Goal: Task Accomplishment & Management: Use online tool/utility

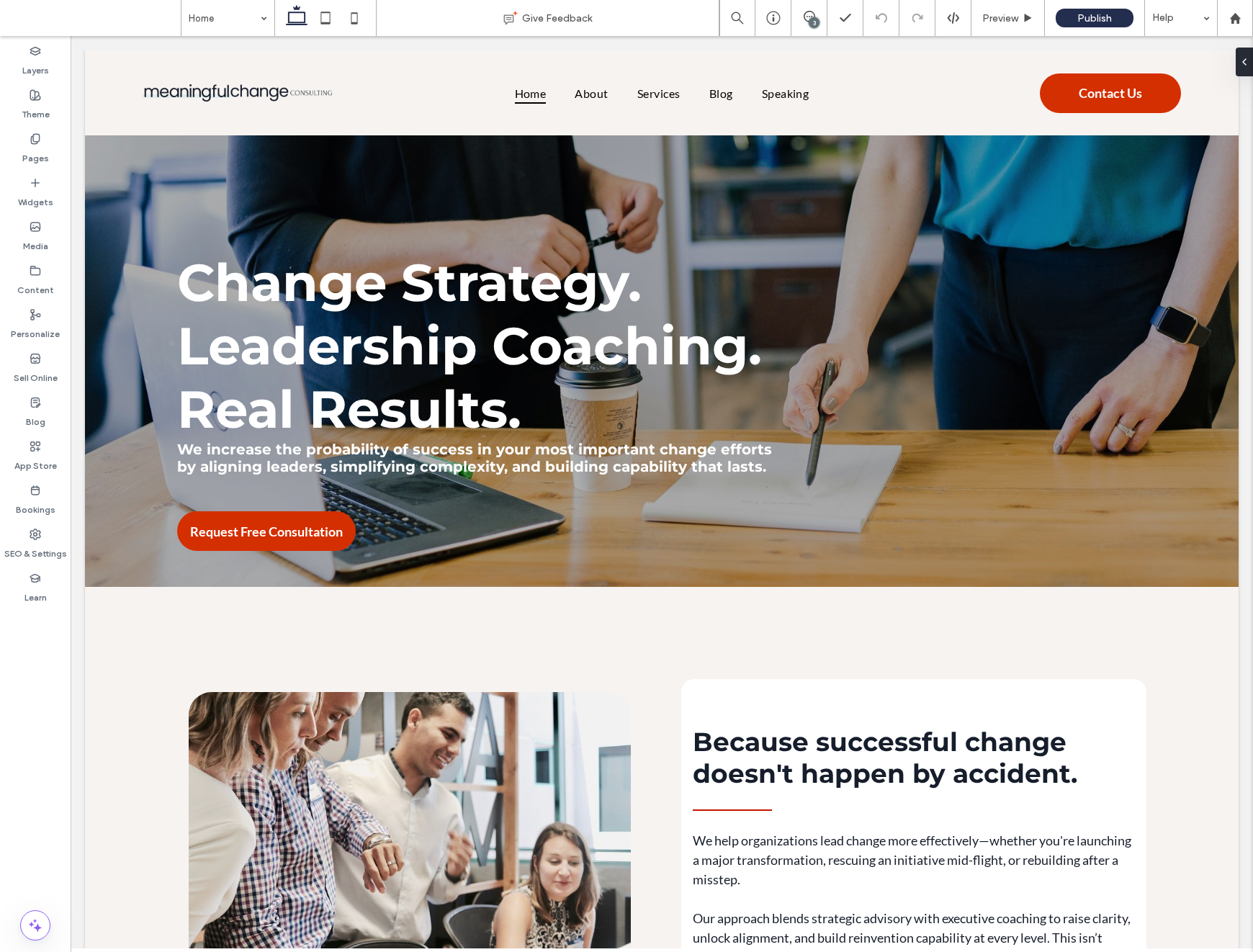
drag, startPoint x: 815, startPoint y: 11, endPoint x: 825, endPoint y: 27, distance: 18.9
click at [817, 11] on span at bounding box center [809, 16] width 35 height 11
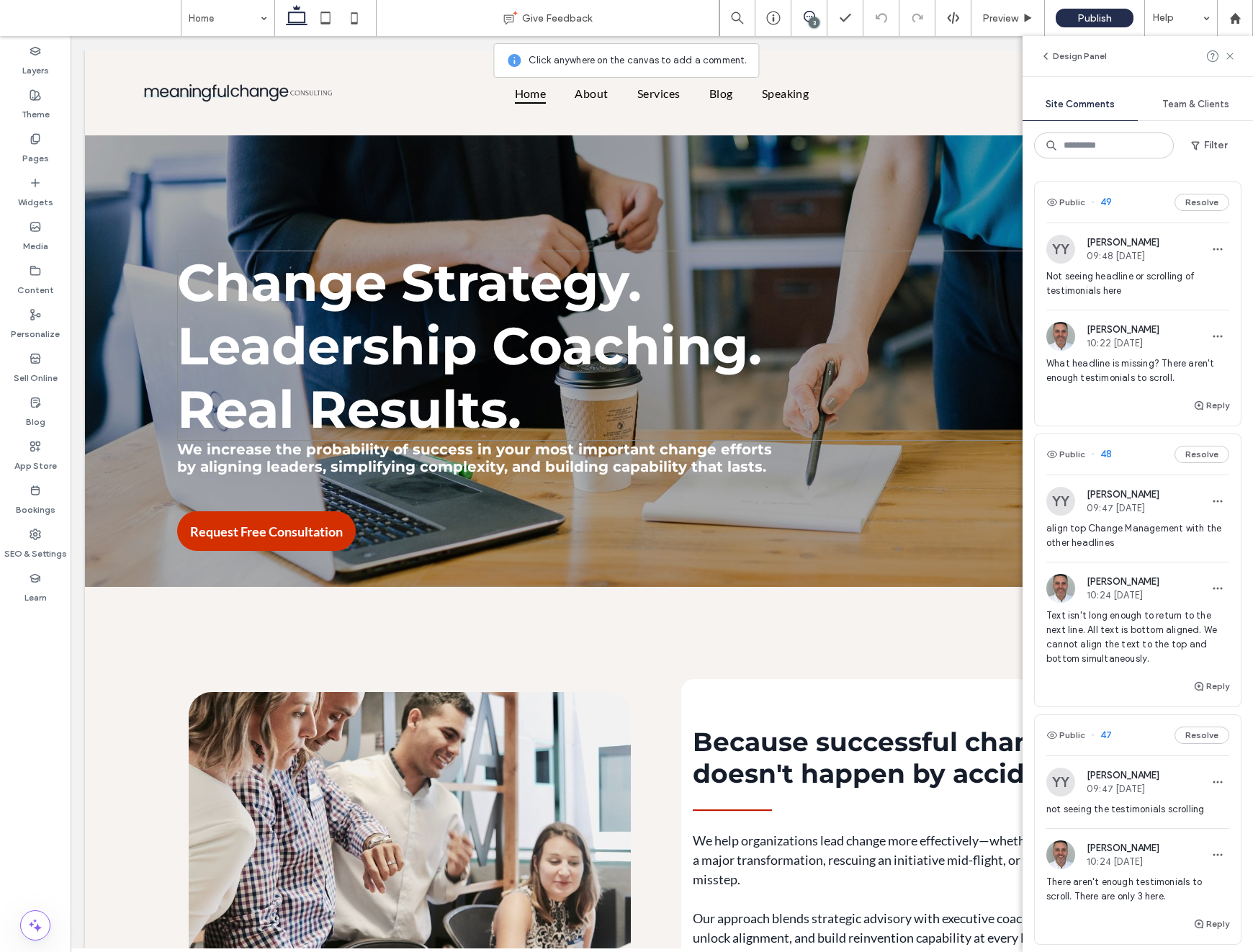
click at [1143, 245] on span "[PERSON_NAME]" at bounding box center [1123, 242] width 73 height 11
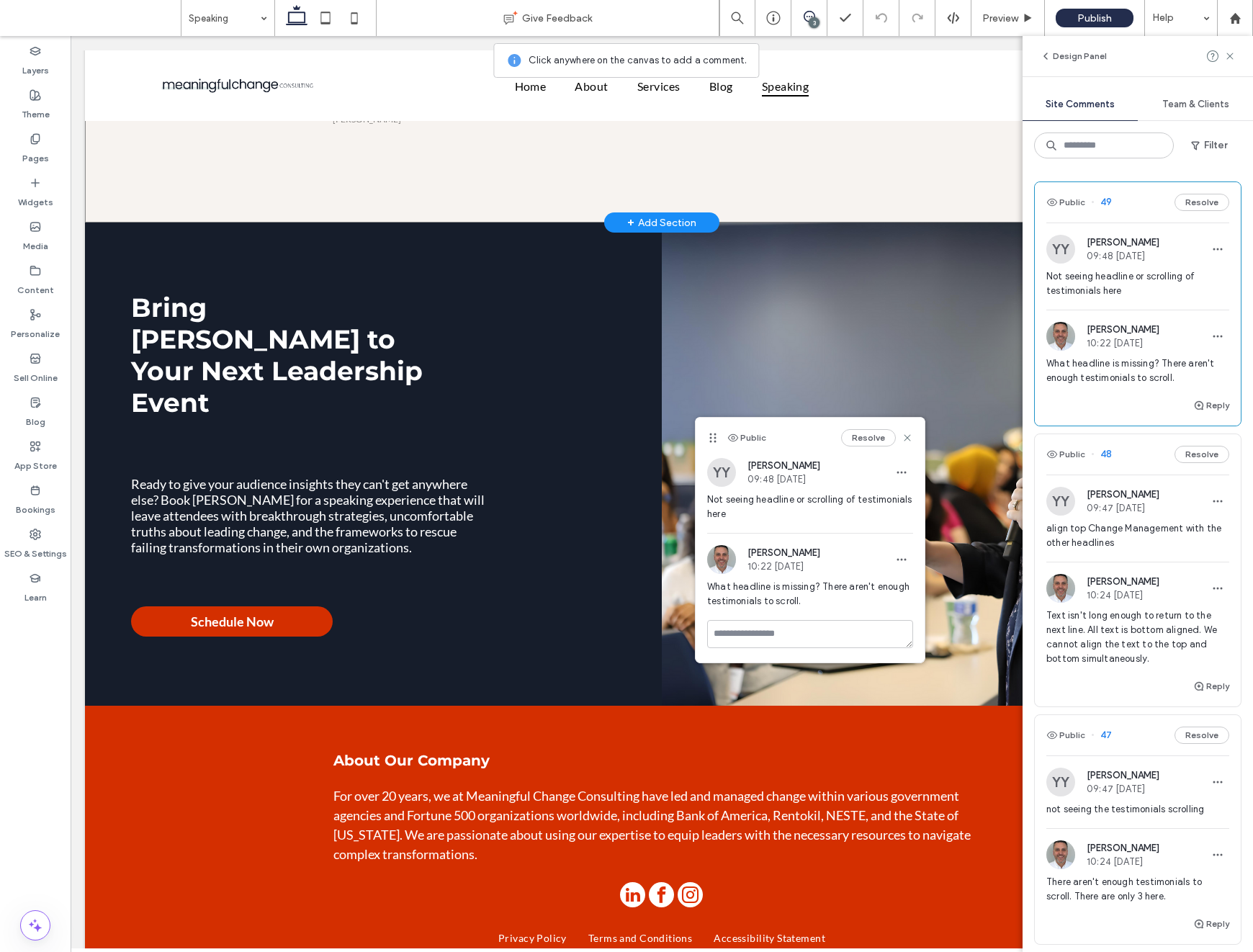
scroll to position [2147, 0]
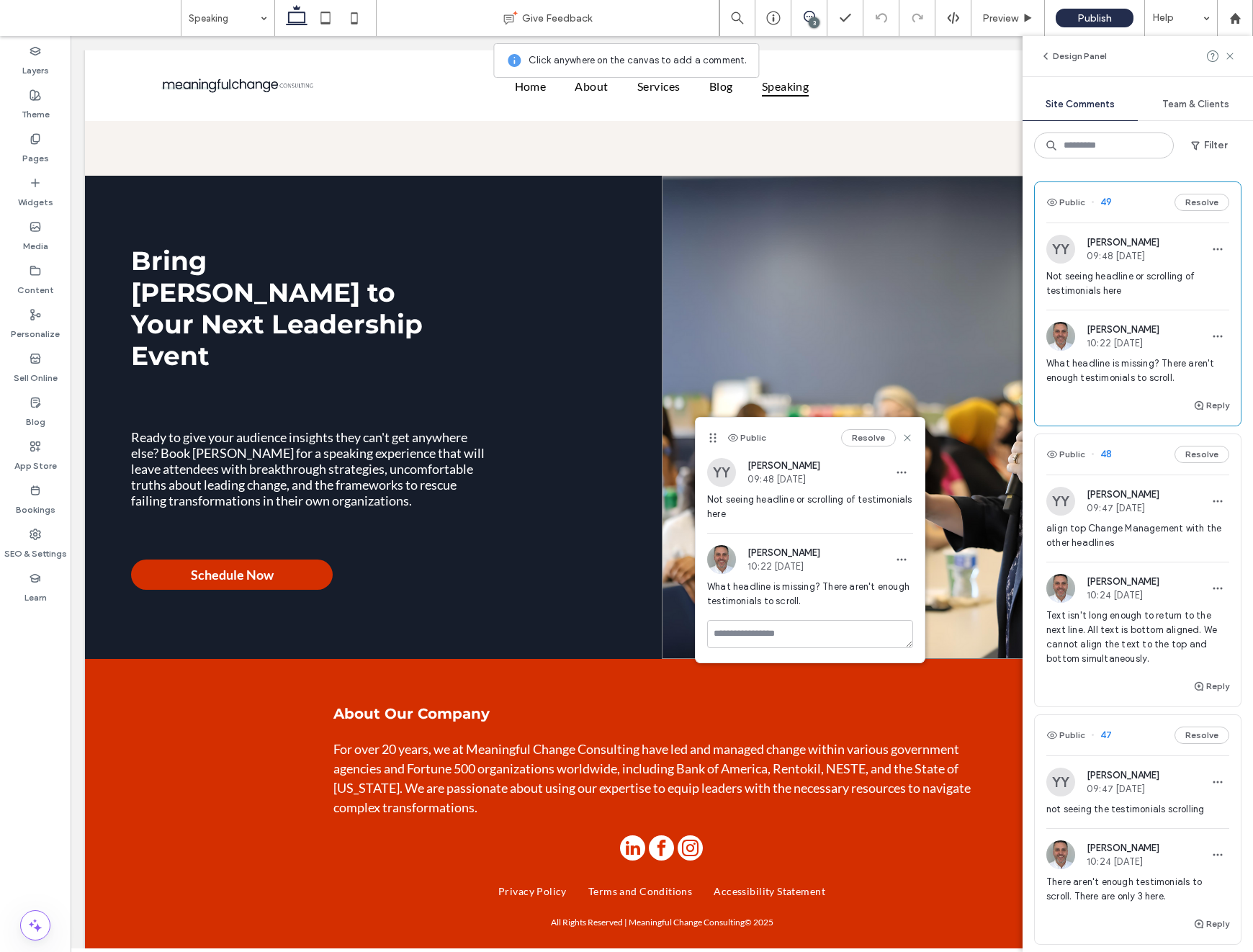
click at [1182, 548] on span "align top Change Management with the other headlines" at bounding box center [1138, 536] width 183 height 29
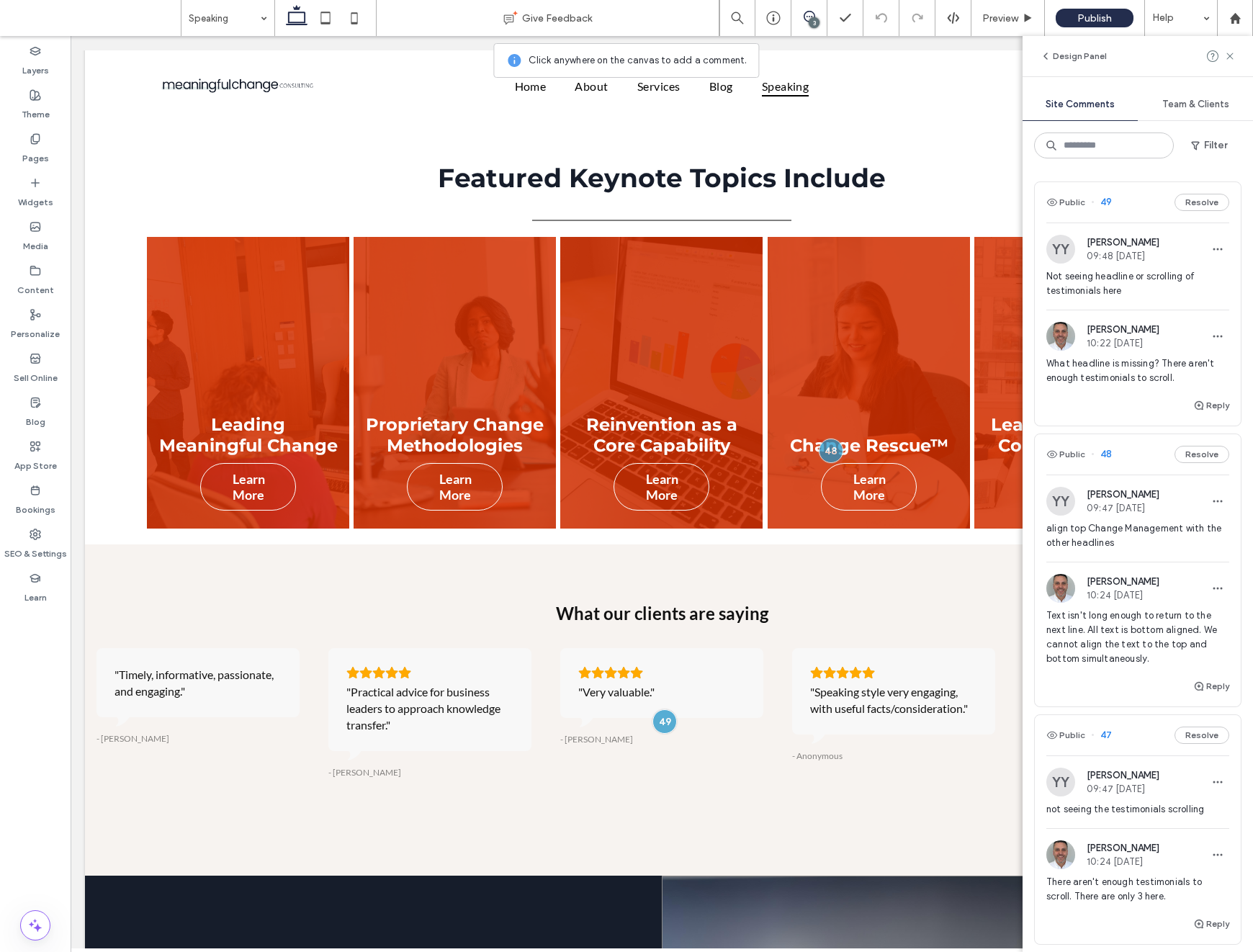
scroll to position [1281, 0]
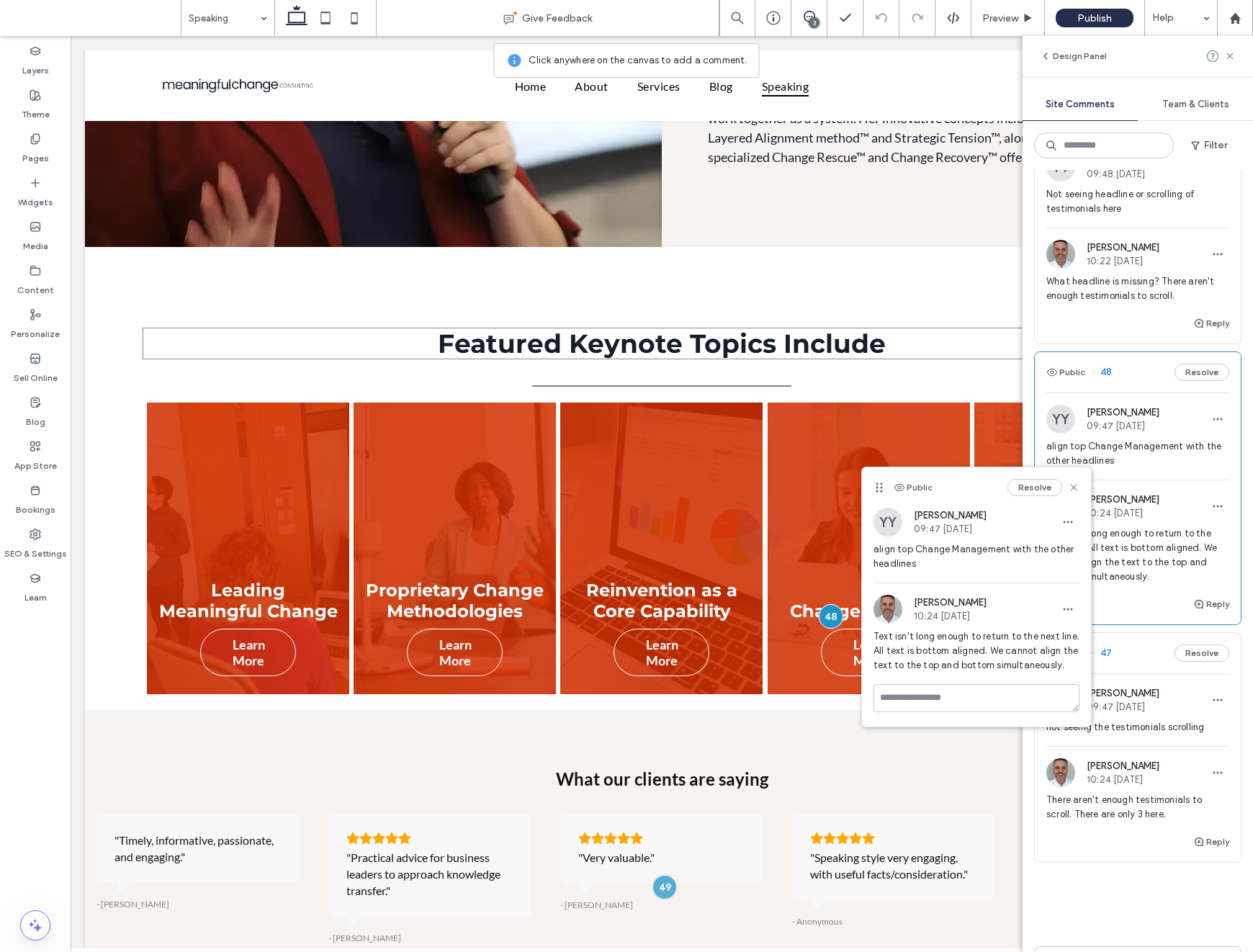
click at [1174, 570] on span "Text isn't long enough to return to the next line. All text is bottom aligned. …" at bounding box center [1138, 555] width 183 height 58
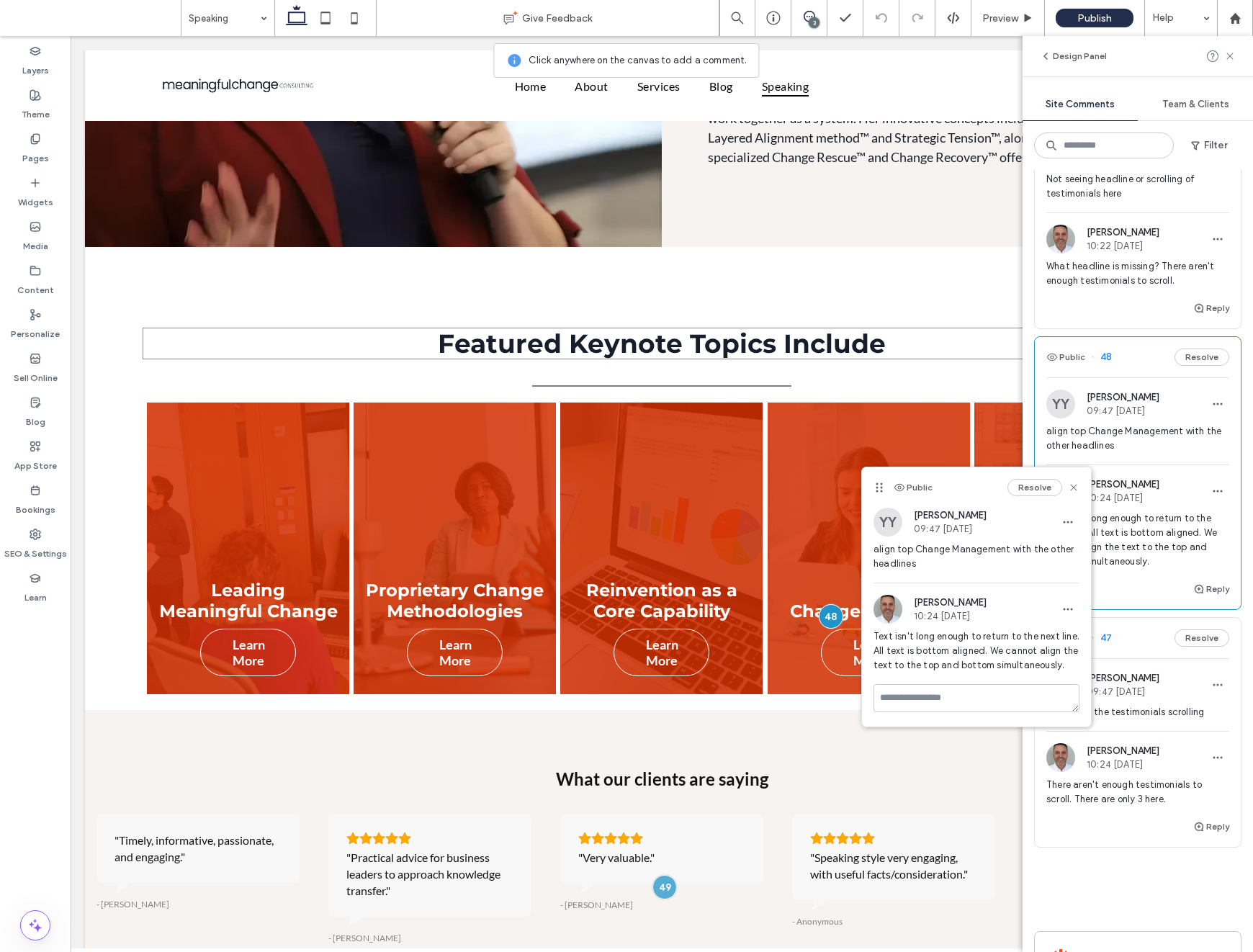
click at [1160, 689] on div "[PERSON_NAME] 09:47 [DATE]" at bounding box center [1123, 685] width 73 height 25
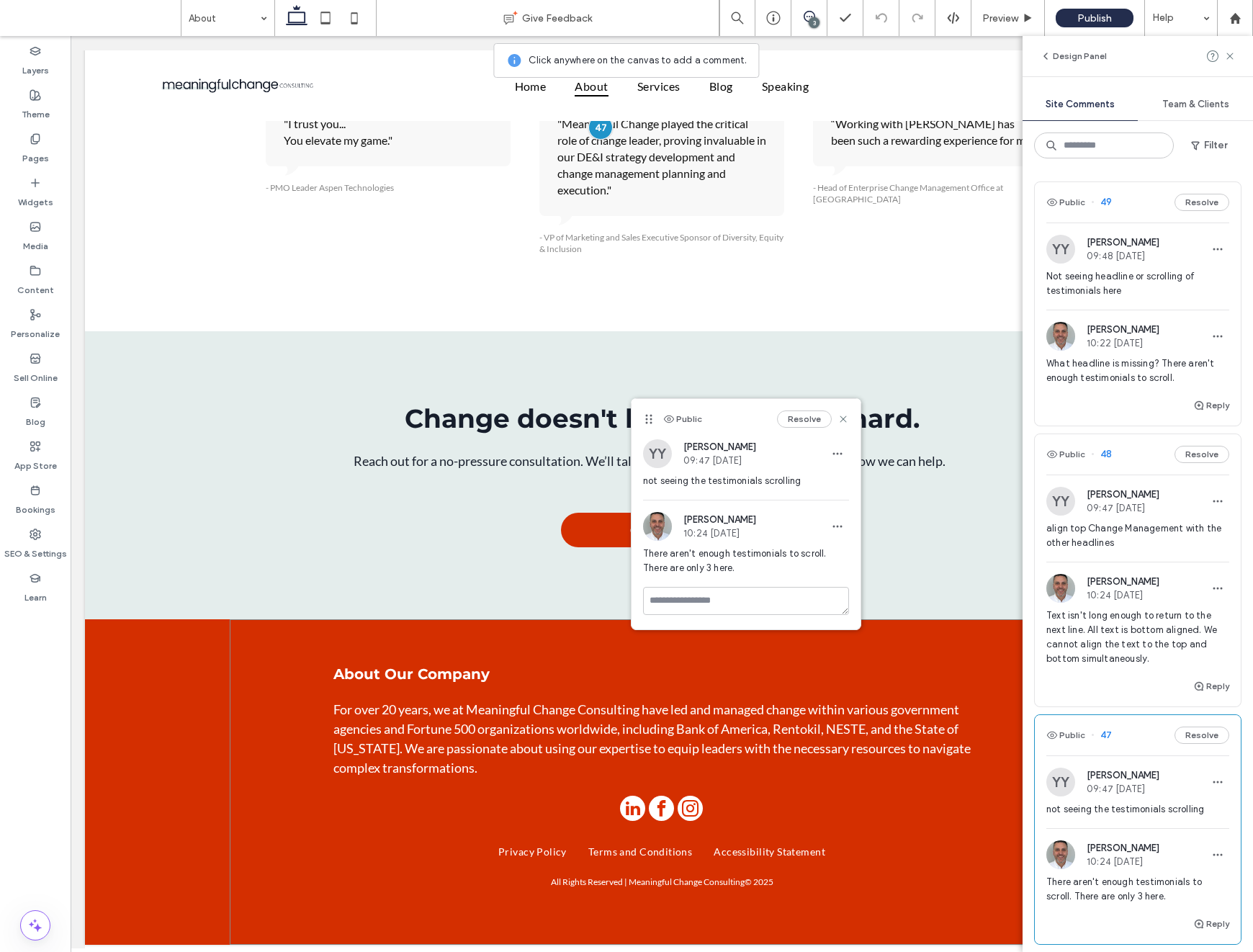
scroll to position [2524, 0]
click at [254, 647] on div "About Our Company For over 20 years, we at Meaningful Change Consulting have le…" at bounding box center [662, 782] width 864 height 326
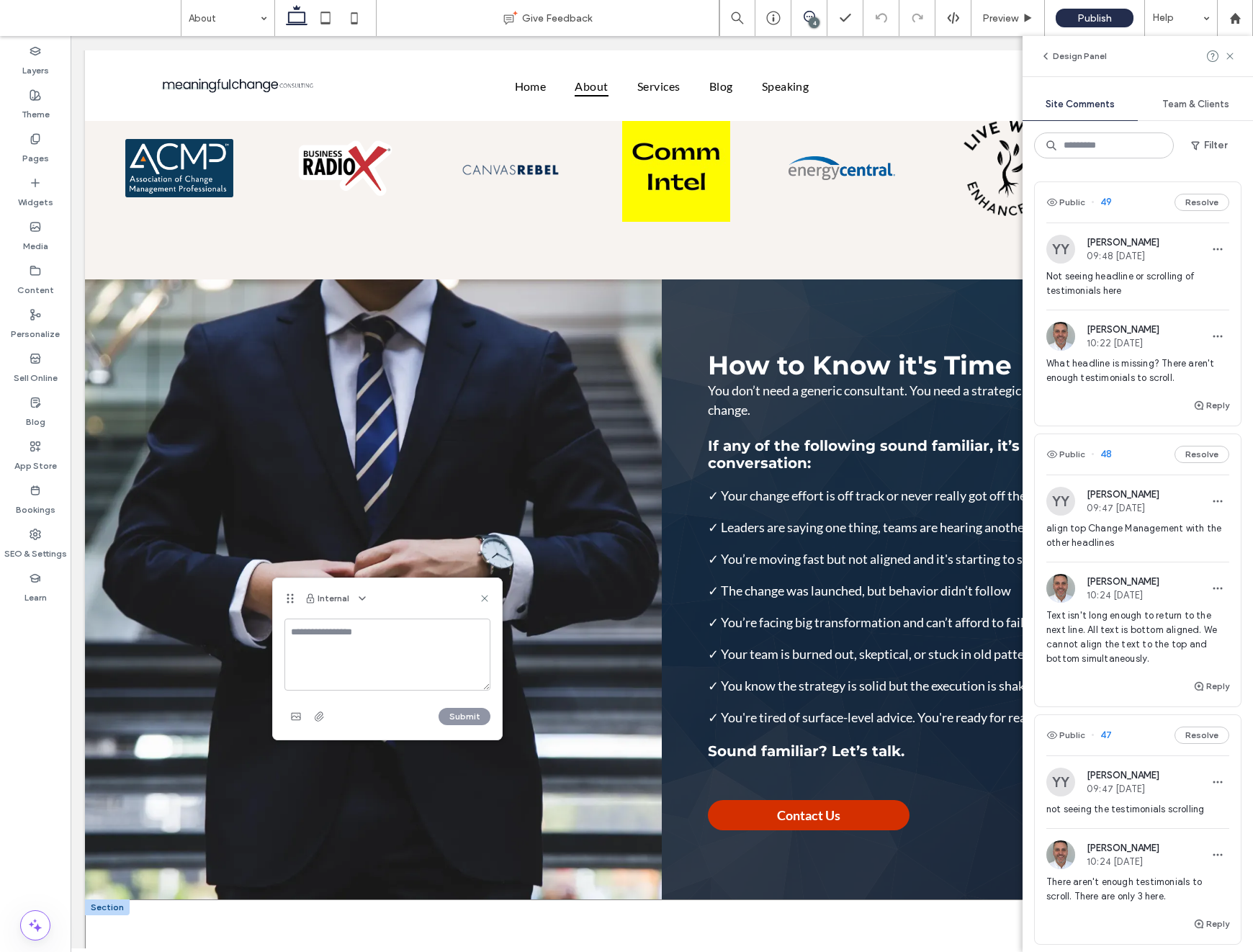
scroll to position [1429, 0]
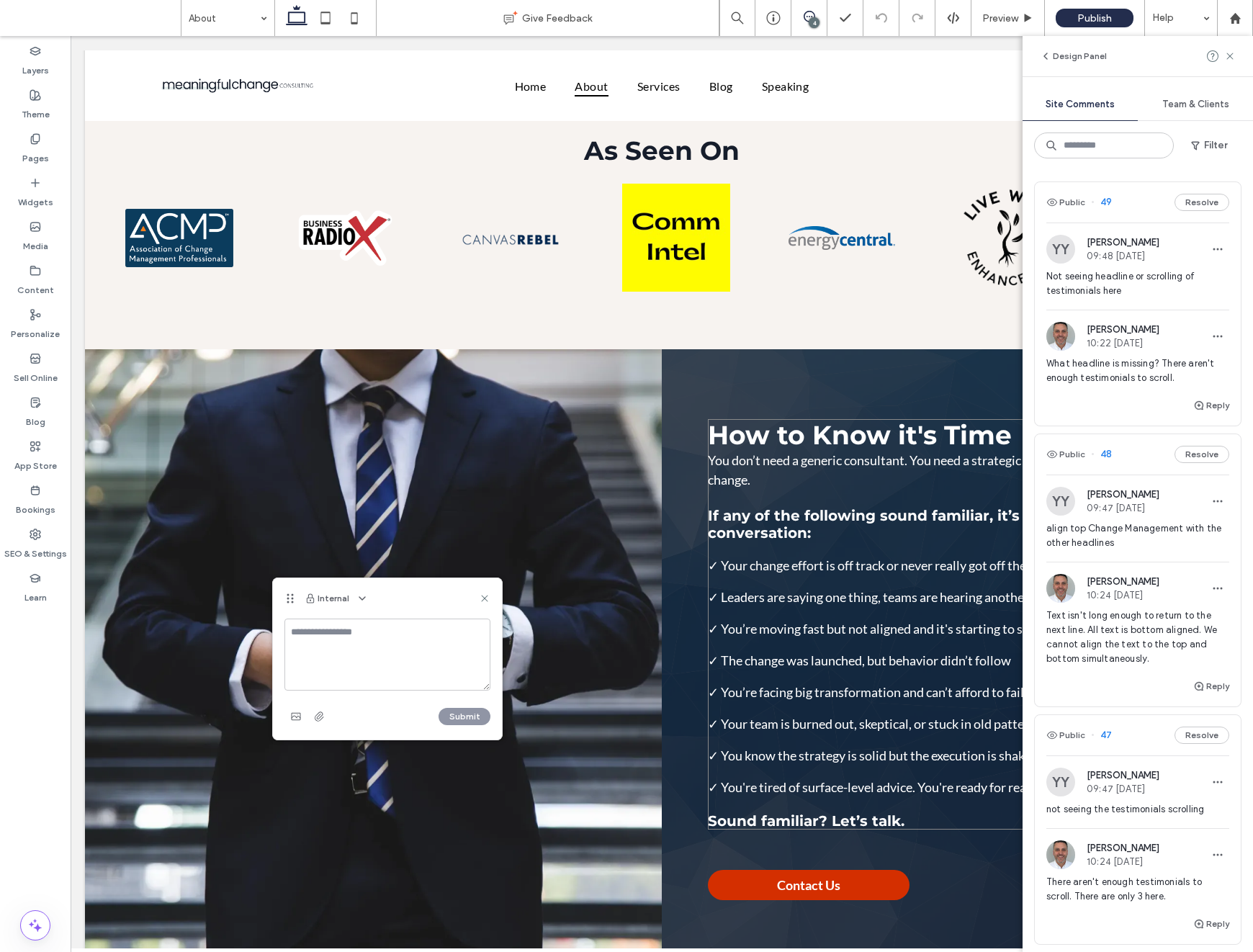
click at [1128, 633] on span "Text isn't long enough to return to the next line. All text is bottom aligned. …" at bounding box center [1138, 637] width 183 height 58
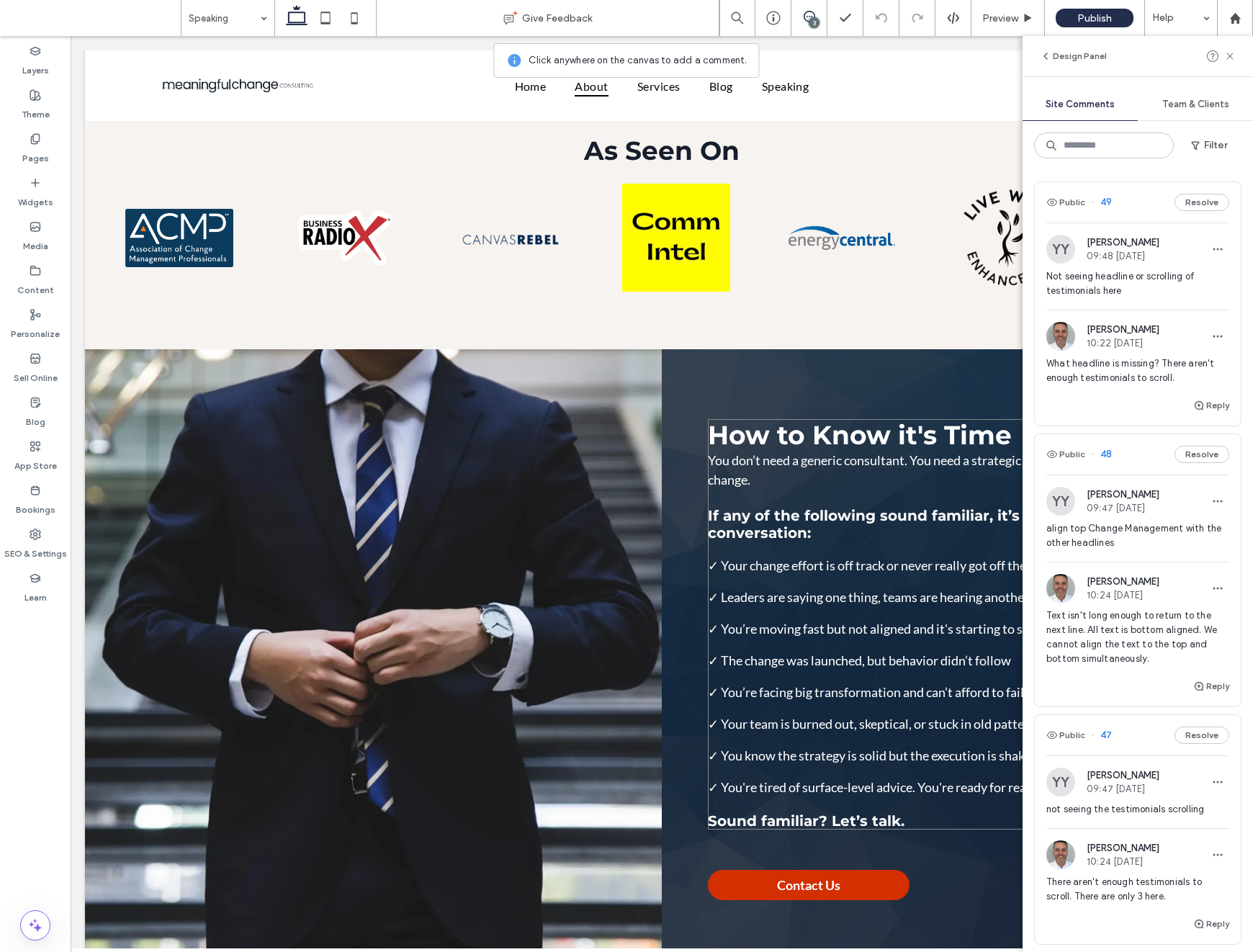
click at [1161, 548] on div at bounding box center [626, 476] width 1253 height 952
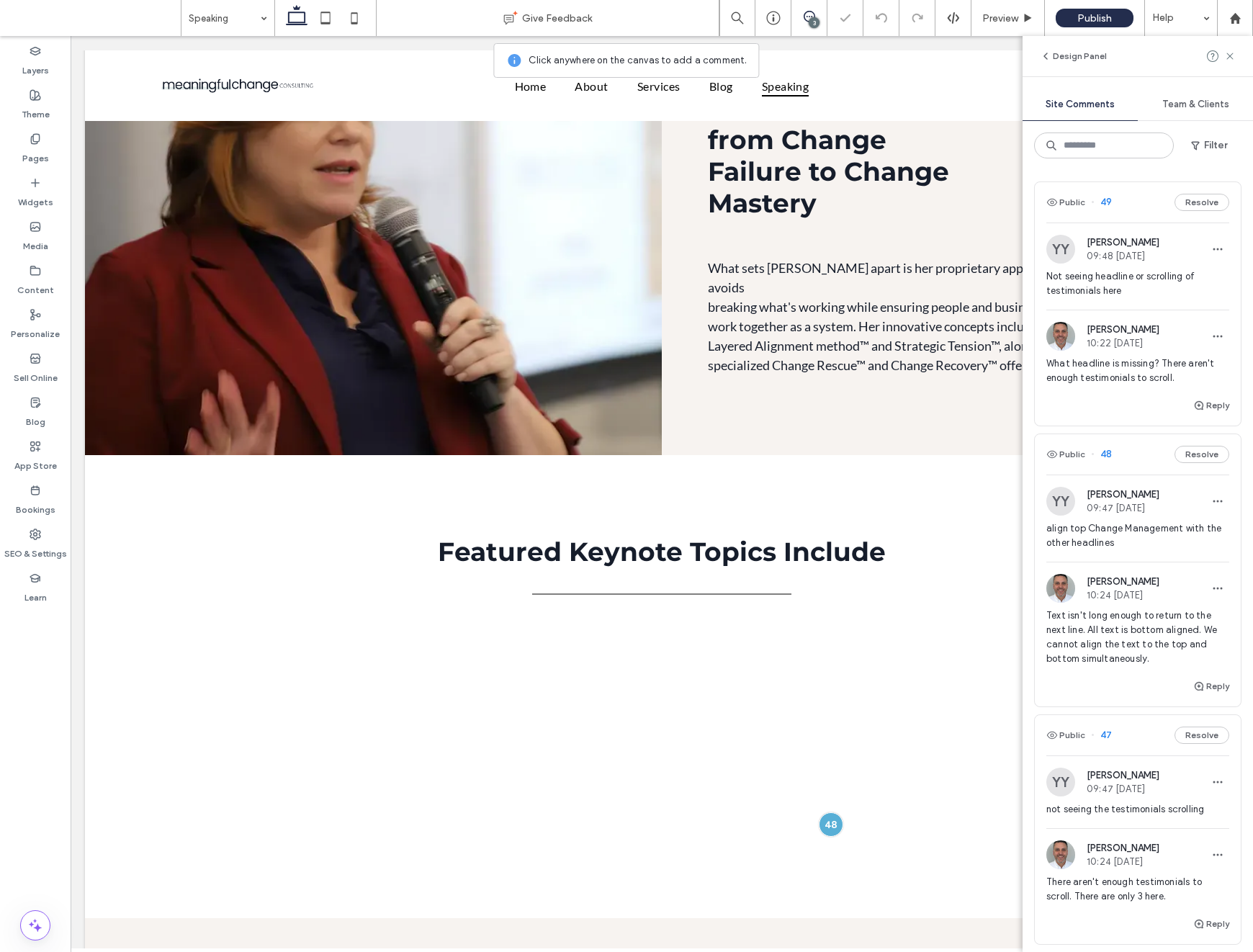
scroll to position [1281, 0]
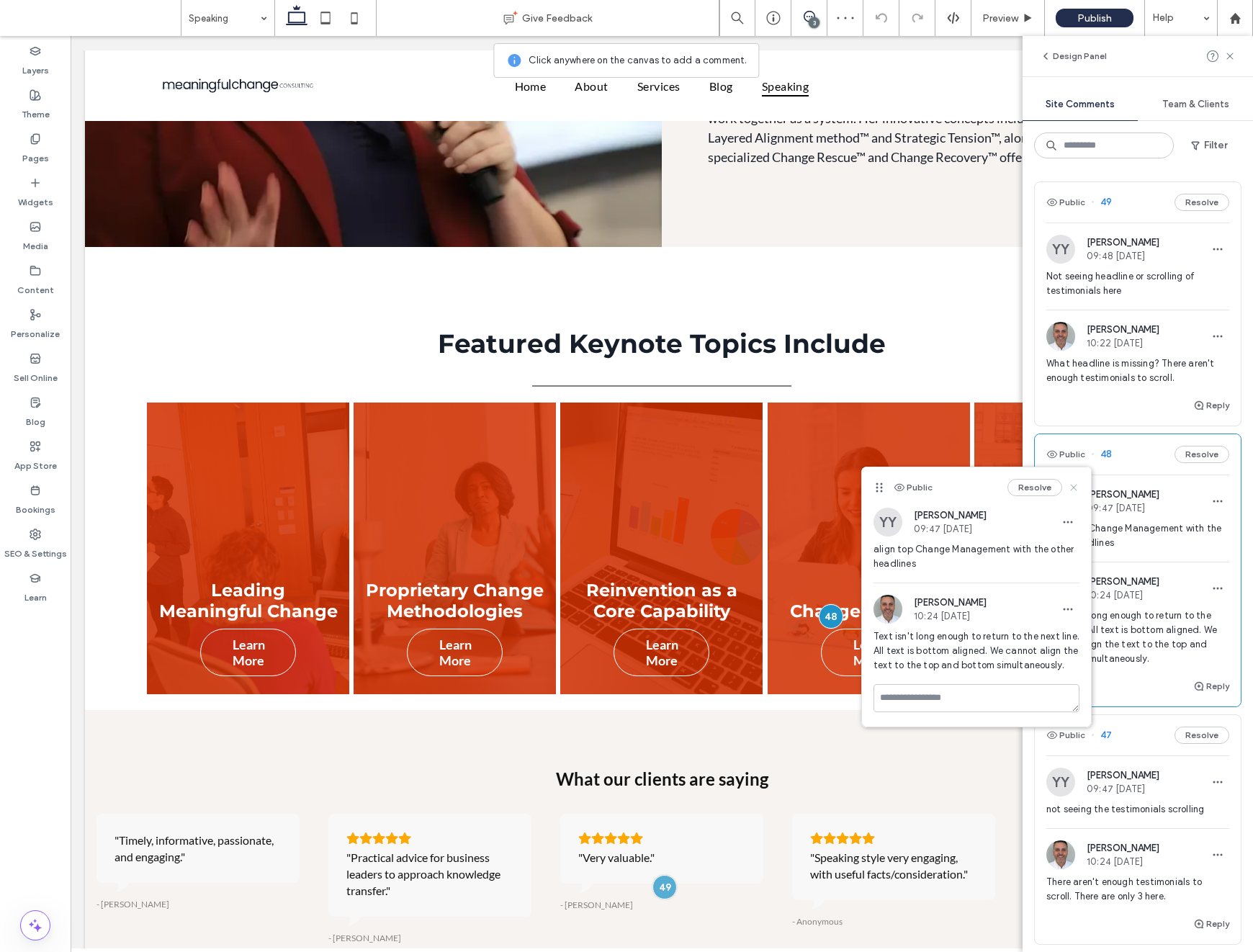
click at [1076, 486] on use at bounding box center [1074, 488] width 7 height 7
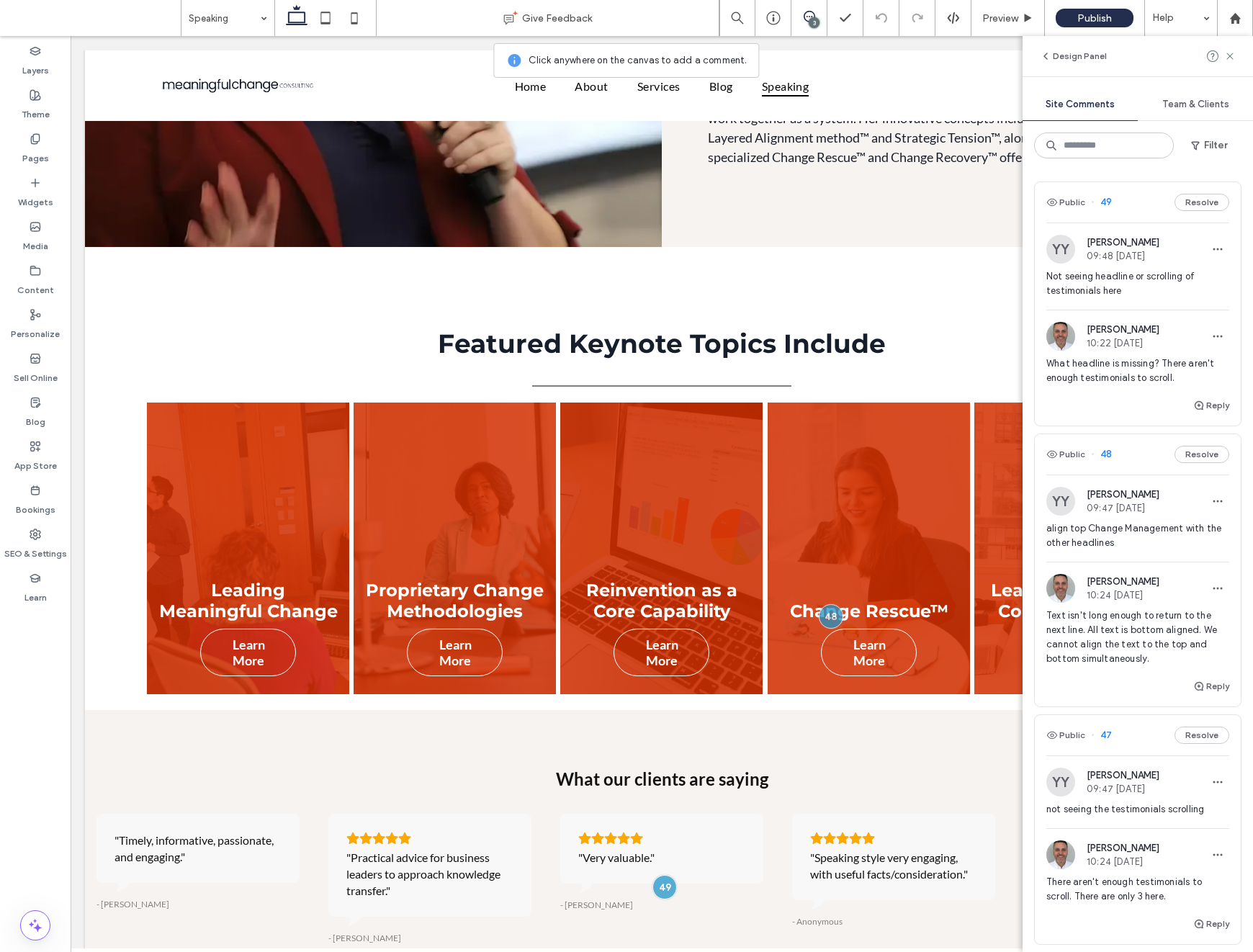
scroll to position [2, 0]
click at [1095, 14] on span "Publish" at bounding box center [1095, 18] width 35 height 12
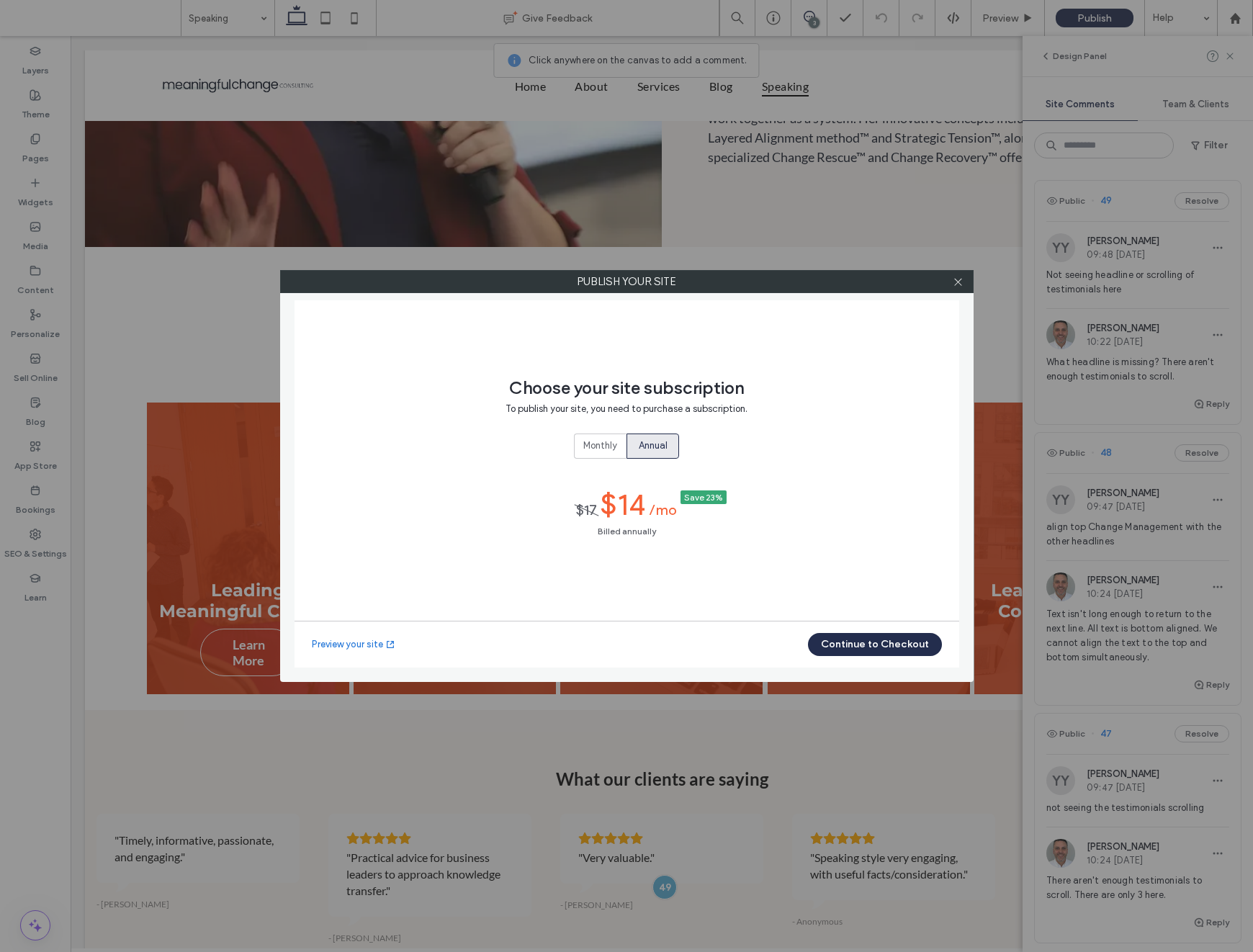
drag, startPoint x: 956, startPoint y: 283, endPoint x: 975, endPoint y: 263, distance: 27.6
click at [957, 283] on icon at bounding box center [958, 282] width 11 height 11
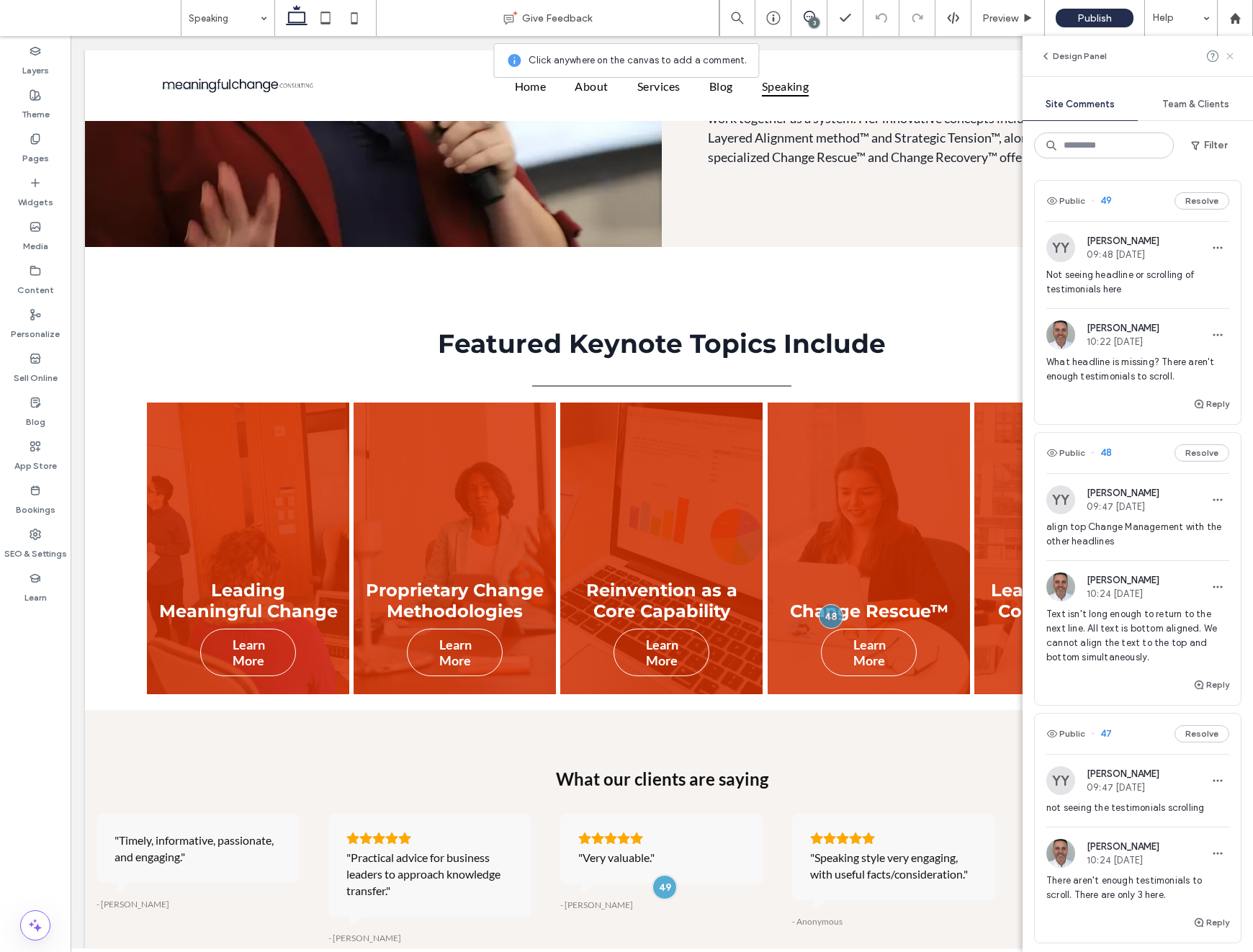
click at [1228, 56] on icon at bounding box center [1230, 56] width 11 height 11
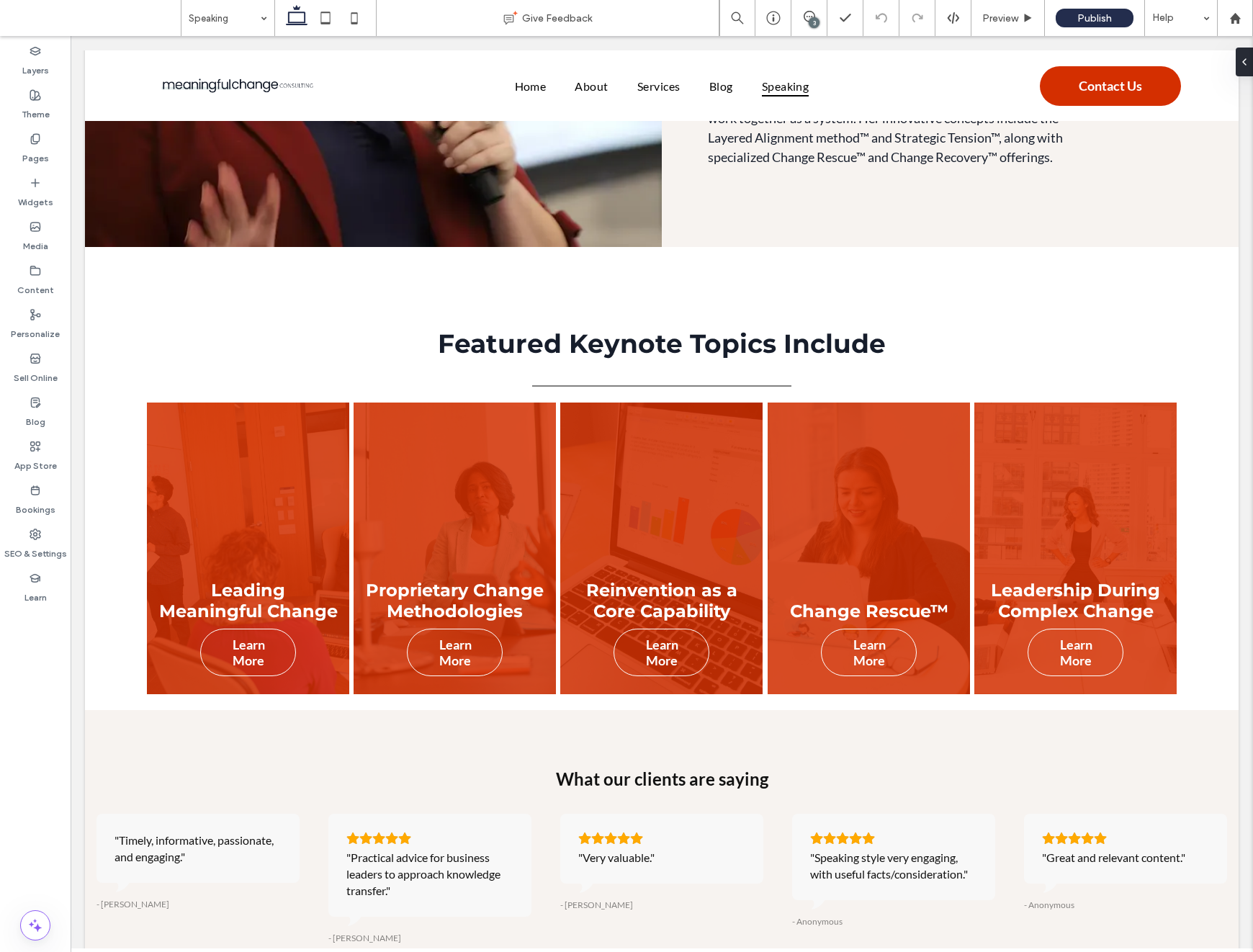
scroll to position [0, 0]
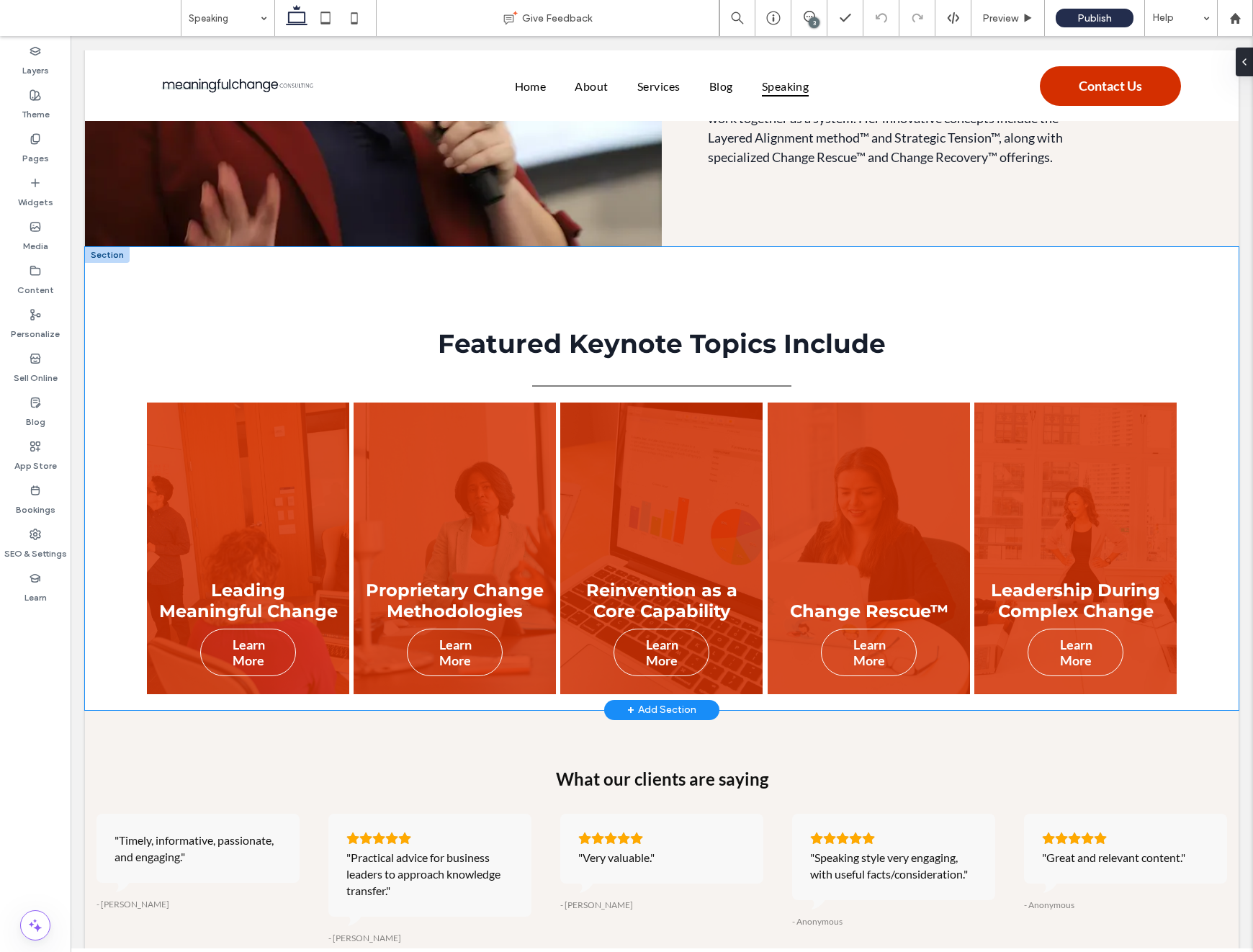
drag, startPoint x: 945, startPoint y: 266, endPoint x: 954, endPoint y: 272, distance: 10.8
click at [945, 266] on div "Featured Keynote Topics Include Leading Meaningful Change Learn More Proprietar…" at bounding box center [662, 478] width 1154 height 463
